Goal: Navigation & Orientation: Find specific page/section

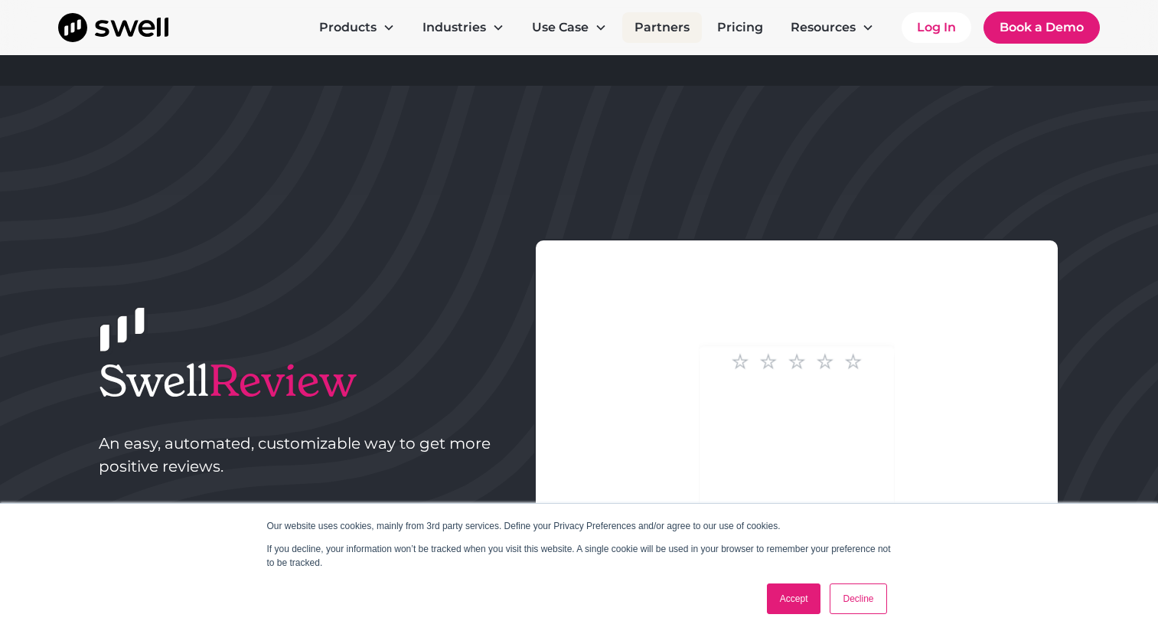
click at [665, 26] on link "Partners" at bounding box center [662, 27] width 80 height 31
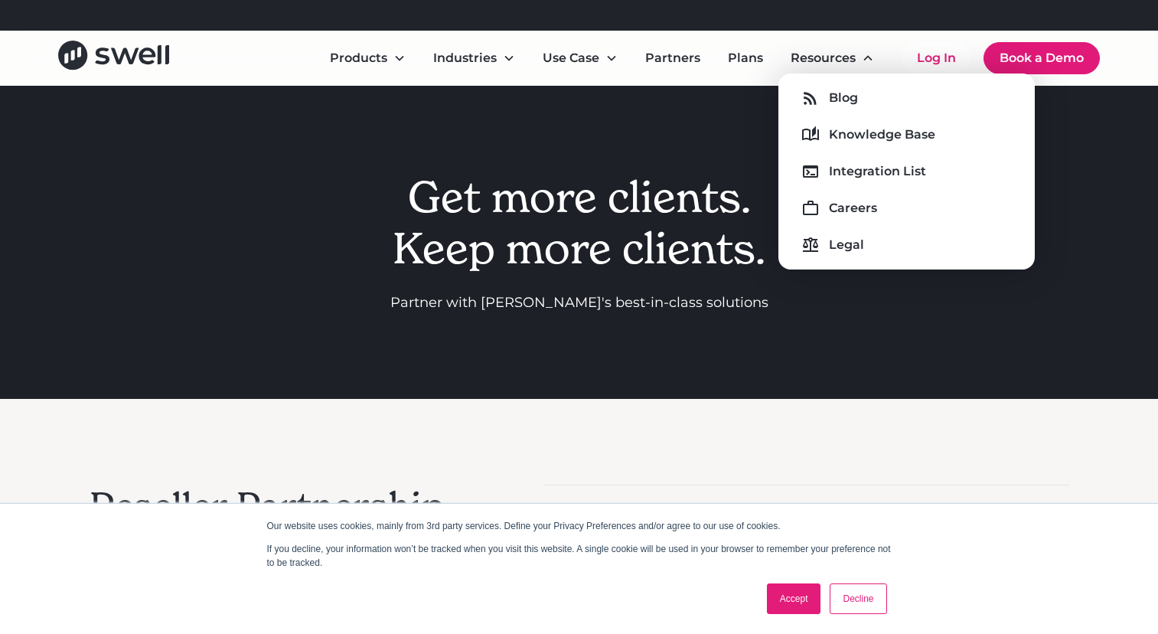
click at [842, 184] on div "Blog Knowledge Base Integration List Careers Legal" at bounding box center [906, 171] width 231 height 171
click at [843, 170] on div "Integration List" at bounding box center [877, 171] width 97 height 18
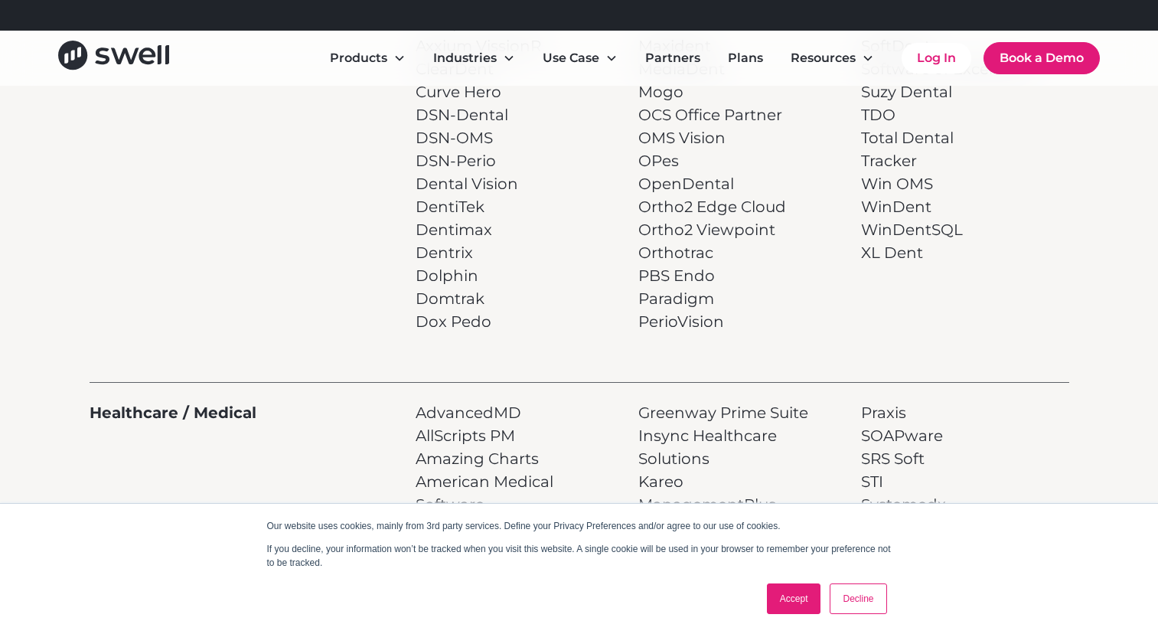
scroll to position [602, 0]
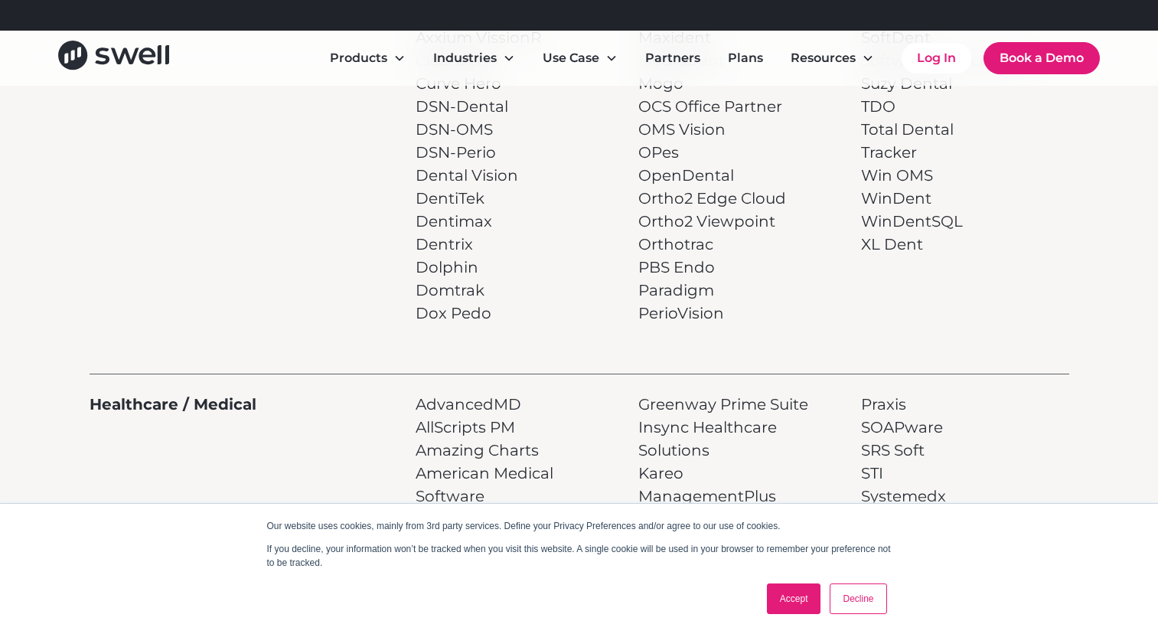
click at [777, 597] on link "Accept" at bounding box center [794, 598] width 54 height 31
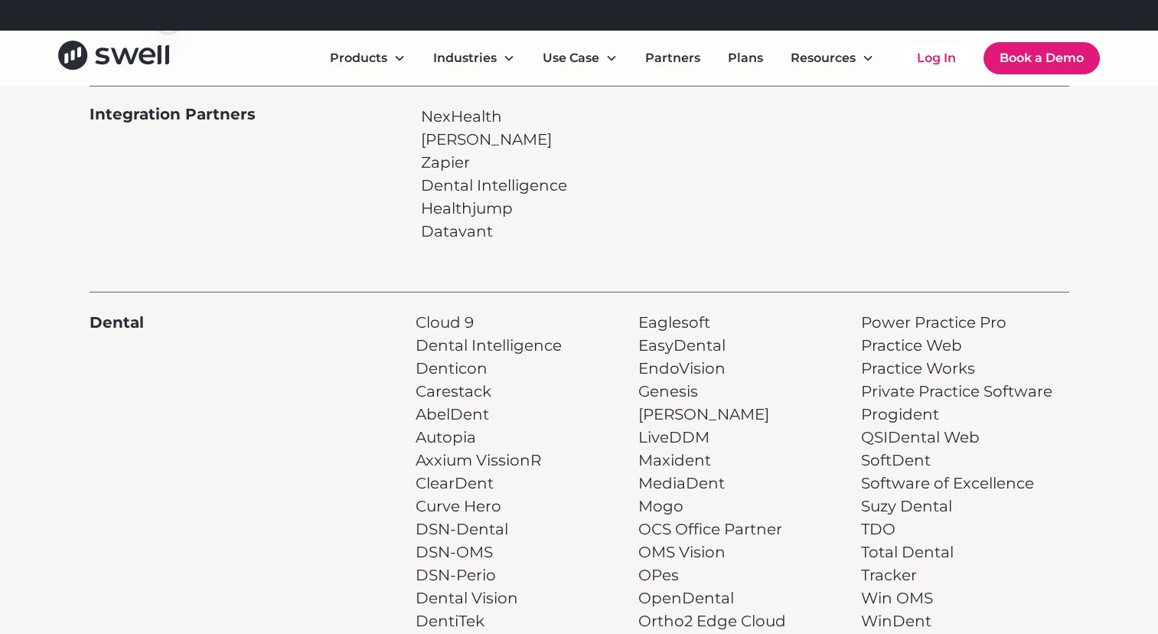
scroll to position [0, 0]
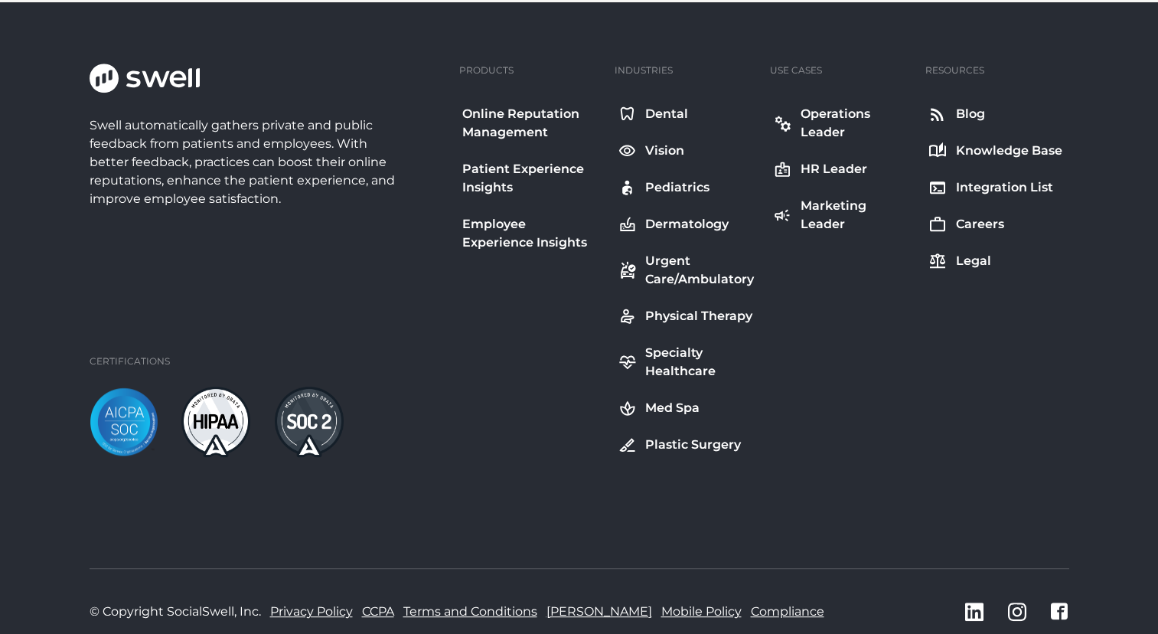
scroll to position [2495, 0]
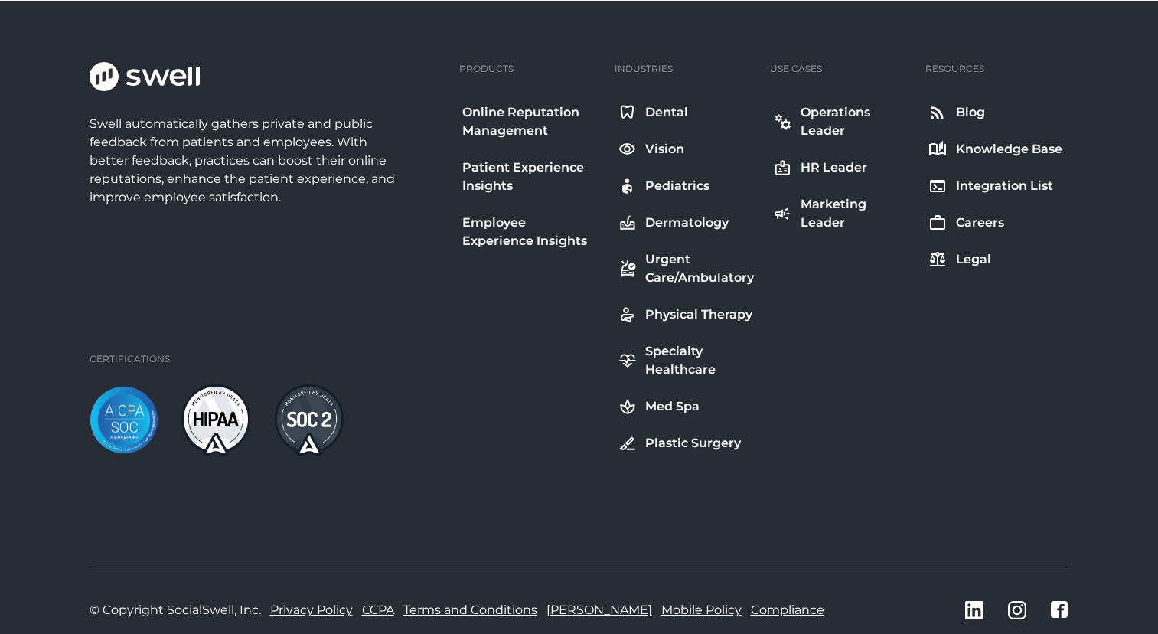
click at [651, 103] on div "Dental" at bounding box center [666, 112] width 43 height 18
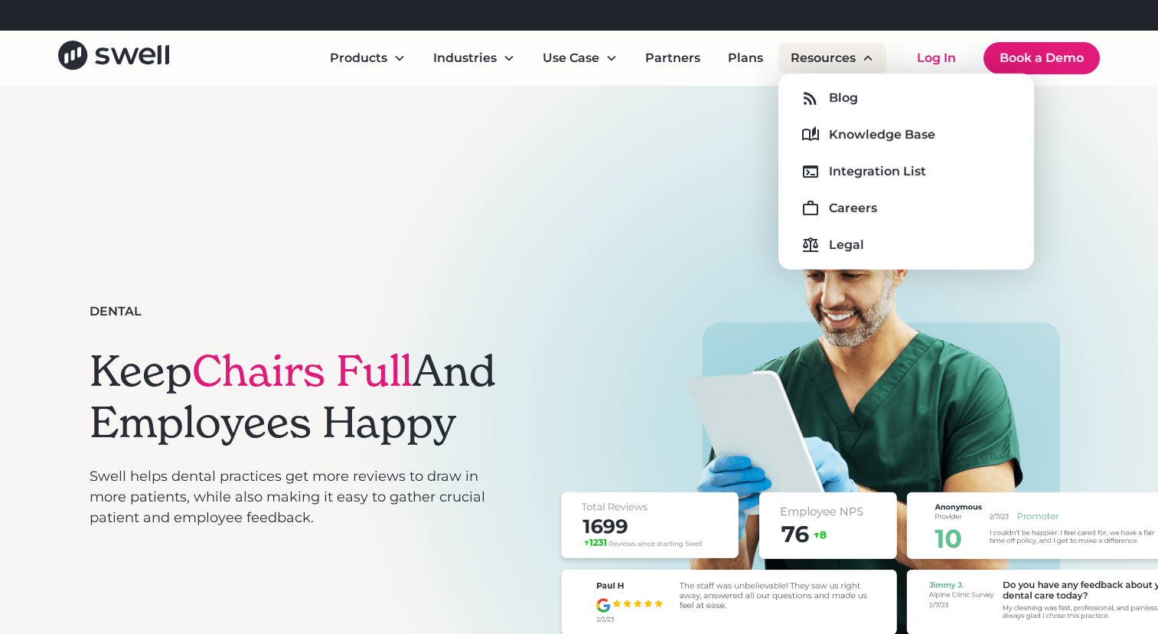
click at [840, 56] on div "Resources" at bounding box center [823, 58] width 65 height 18
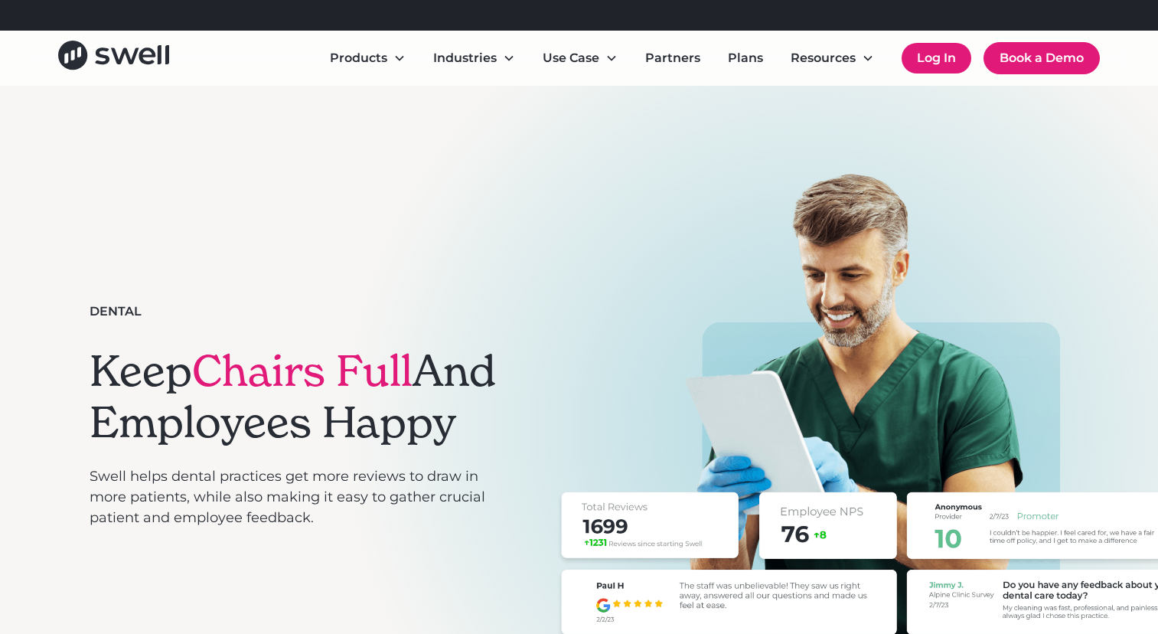
click at [950, 57] on link "Log In" at bounding box center [937, 58] width 70 height 31
click at [941, 59] on link "Log In" at bounding box center [937, 58] width 70 height 31
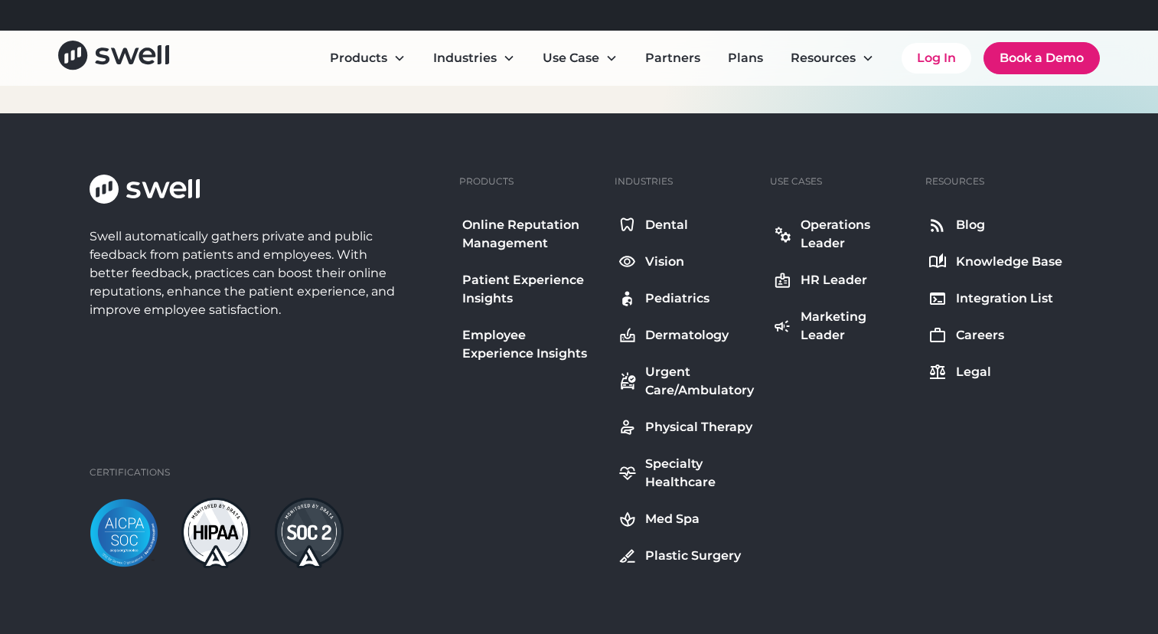
scroll to position [5881, 0]
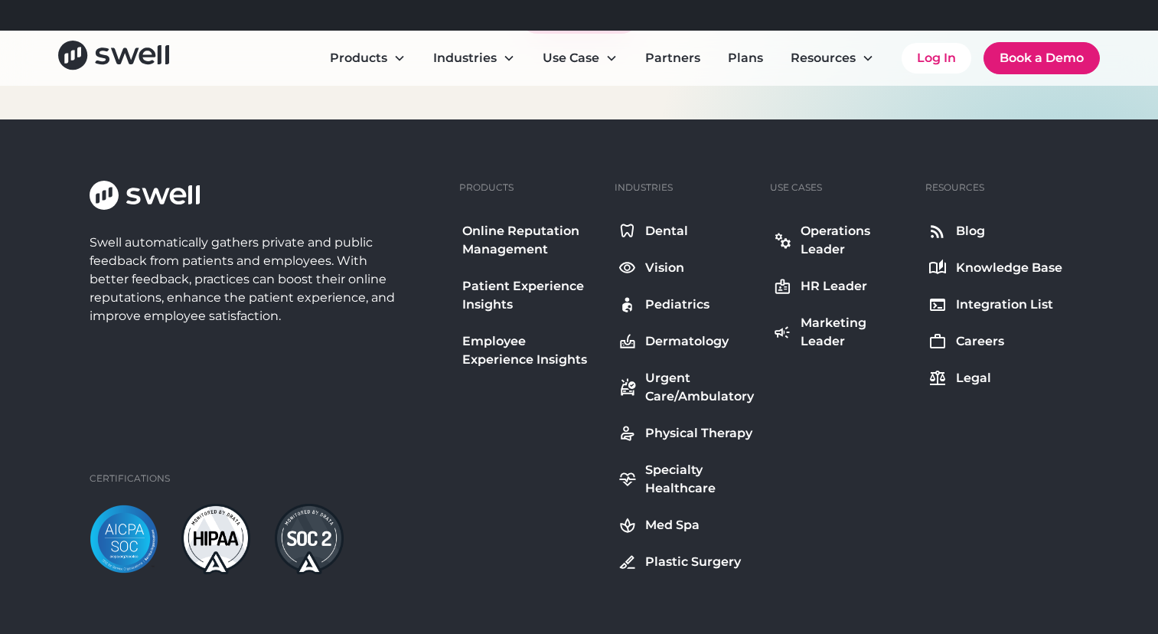
click at [517, 235] on div "Online Reputation Management" at bounding box center [530, 240] width 137 height 37
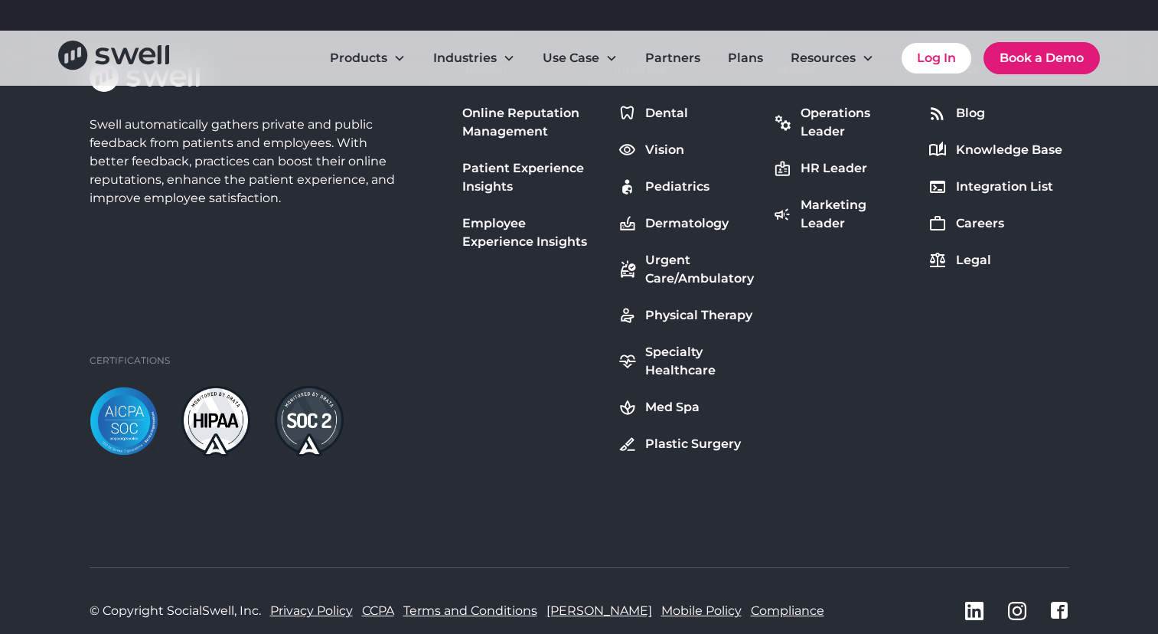
scroll to position [8844, 0]
